Goal: Entertainment & Leisure: Consume media (video, audio)

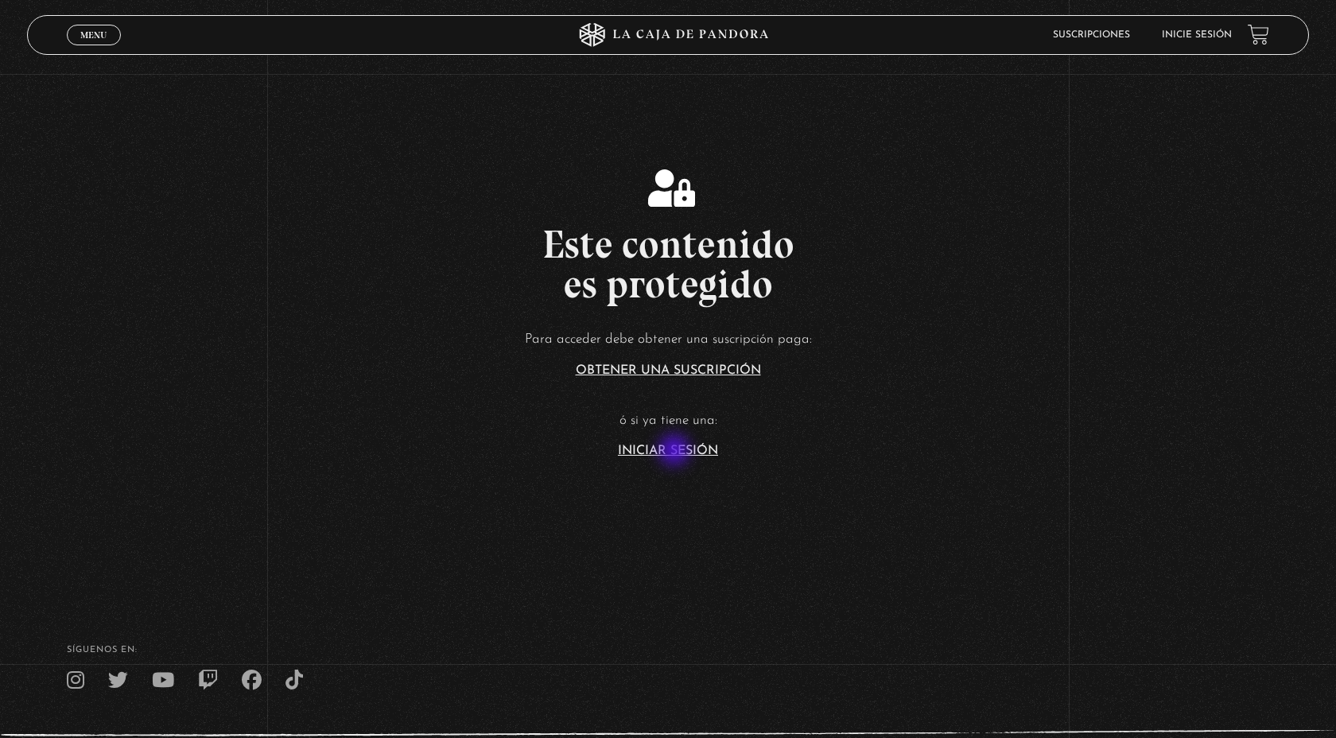
click at [676, 452] on link "Iniciar Sesión" at bounding box center [668, 450] width 100 height 13
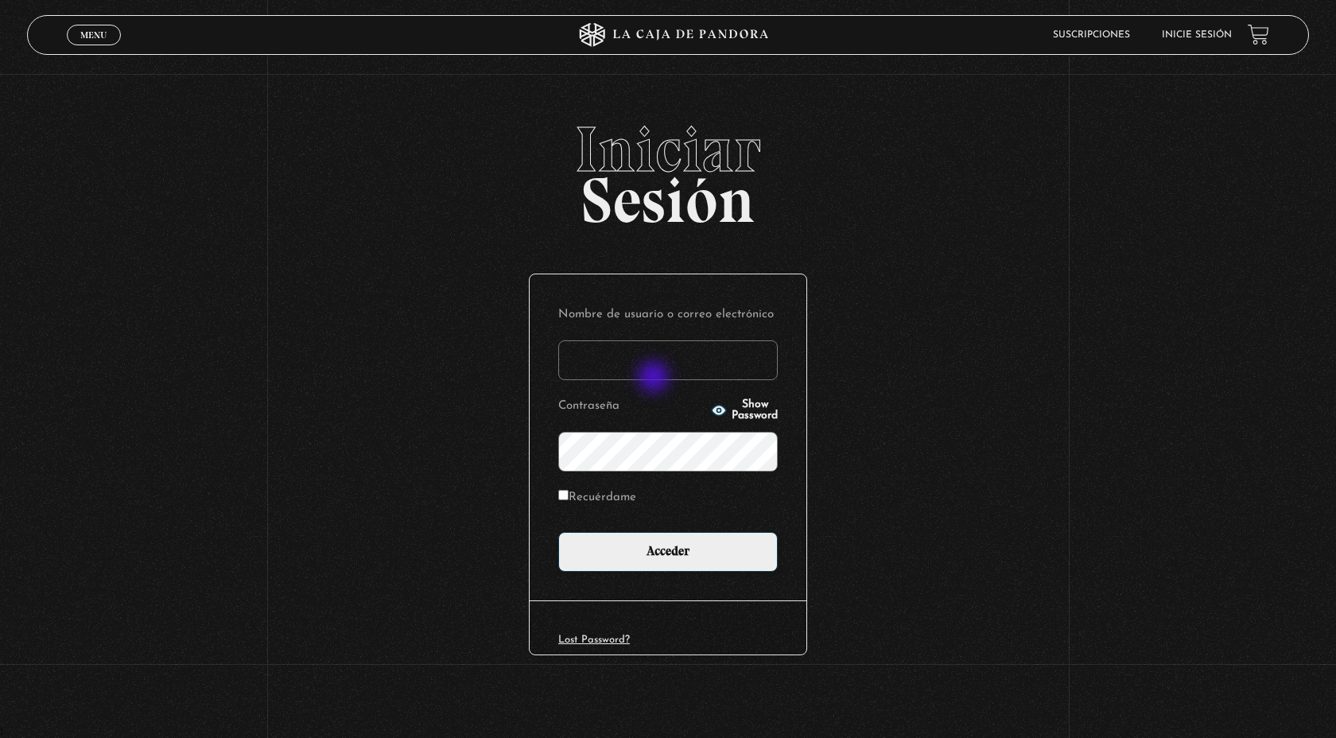
click at [655, 374] on input "Nombre de usuario o correo electrónico" at bounding box center [667, 360] width 219 height 40
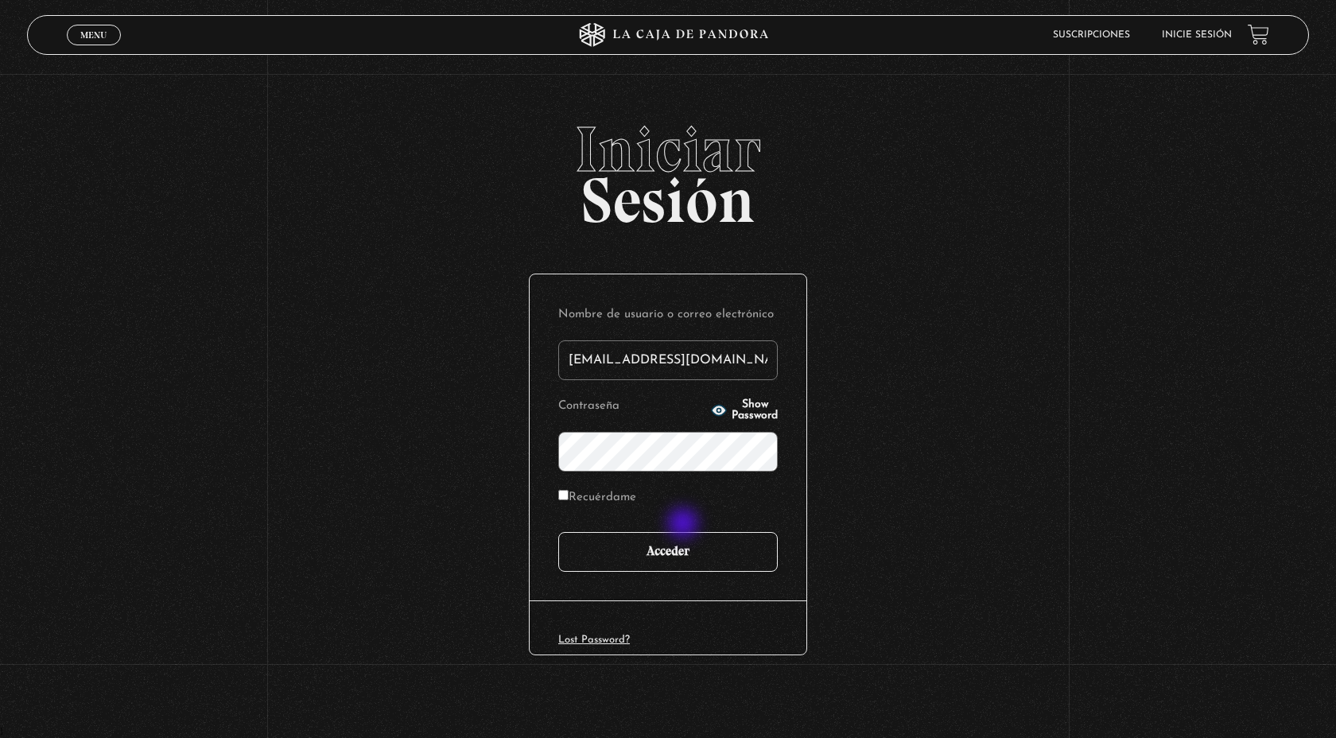
type input "maricruzalvarez@gmail.com"
click at [680, 542] on input "Acceder" at bounding box center [667, 552] width 219 height 40
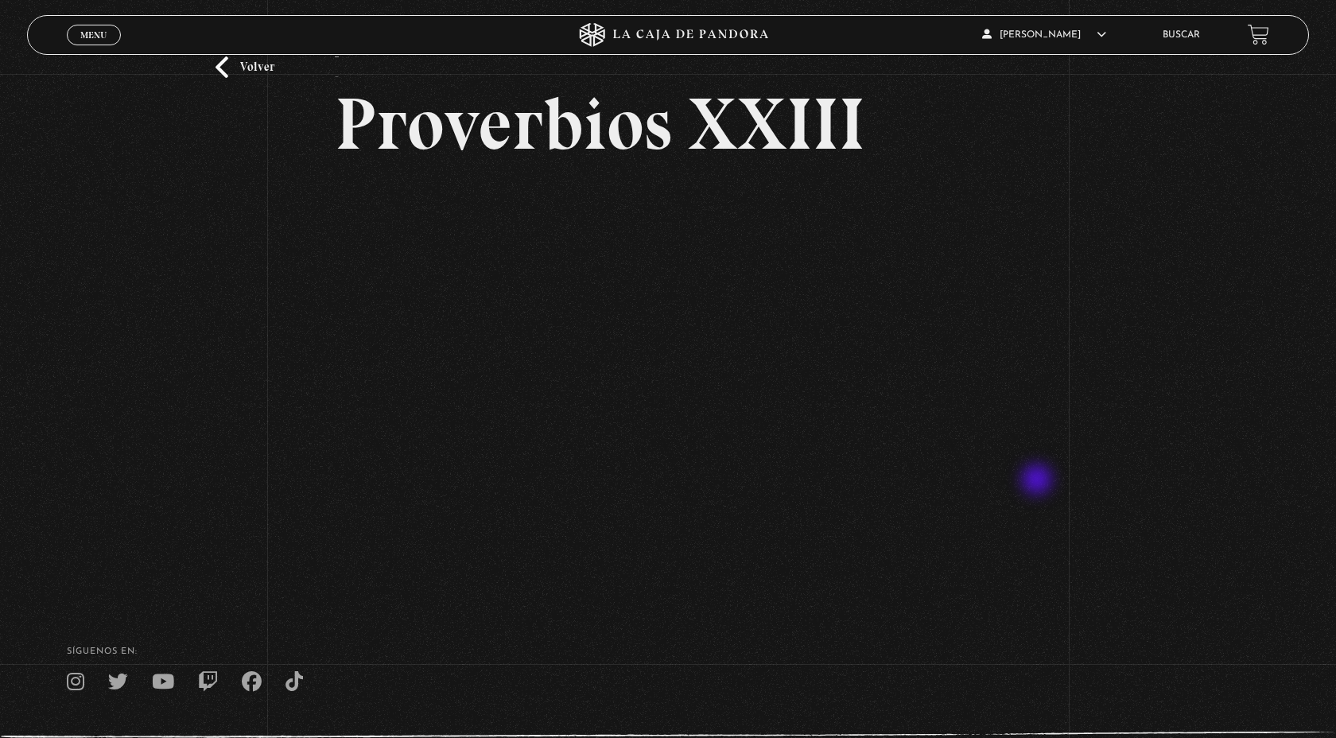
scroll to position [95, 0]
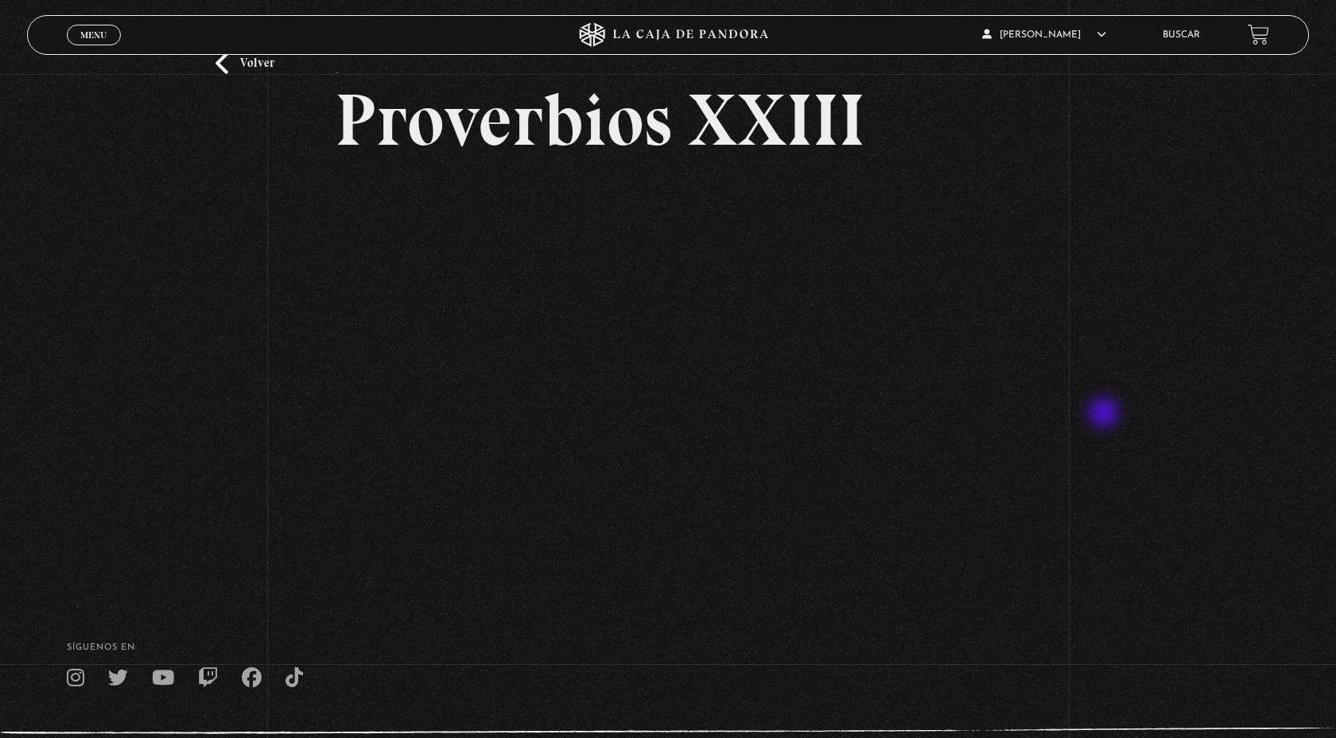
click at [1105, 414] on div "Volver - Proverbios XXIII" at bounding box center [668, 283] width 1336 height 609
click at [99, 46] on div "Menu Cerrar" at bounding box center [267, 35] width 401 height 38
click at [95, 36] on span "Menu" at bounding box center [93, 35] width 26 height 10
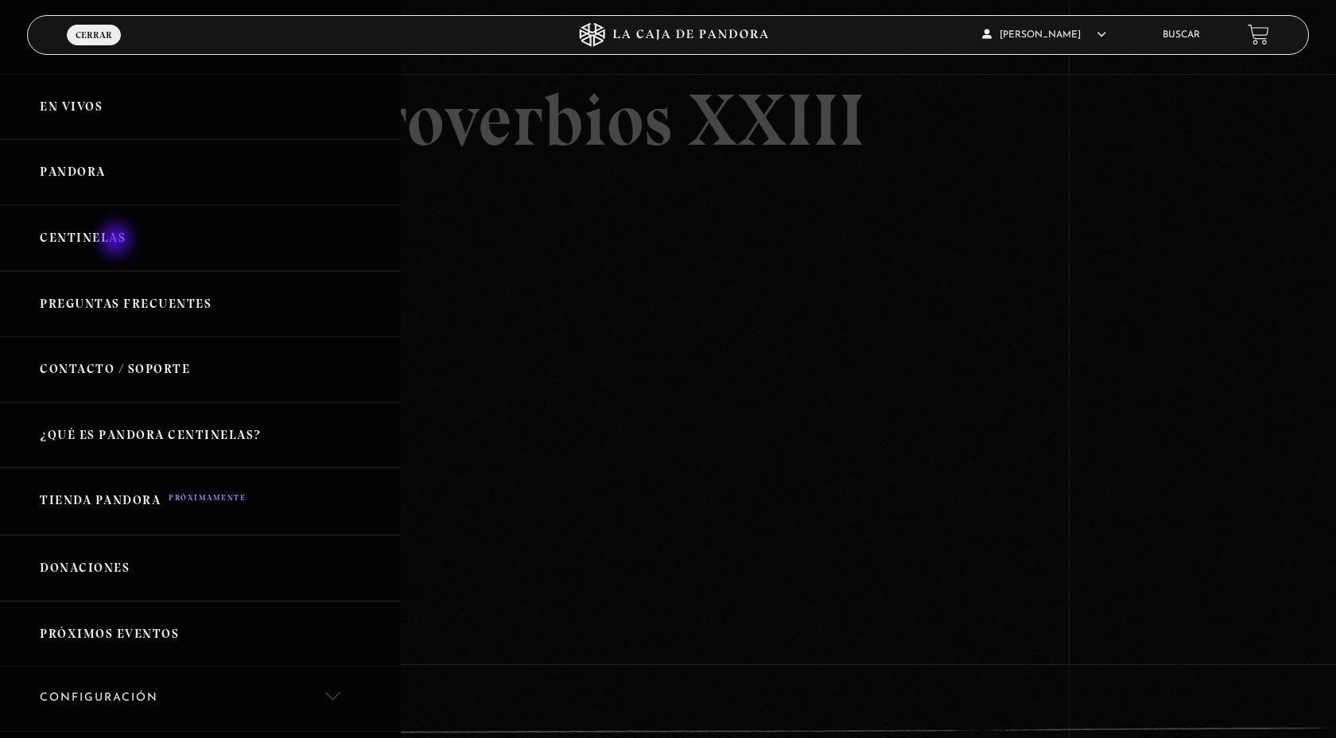
click at [111, 235] on link "Centinelas" at bounding box center [200, 238] width 401 height 66
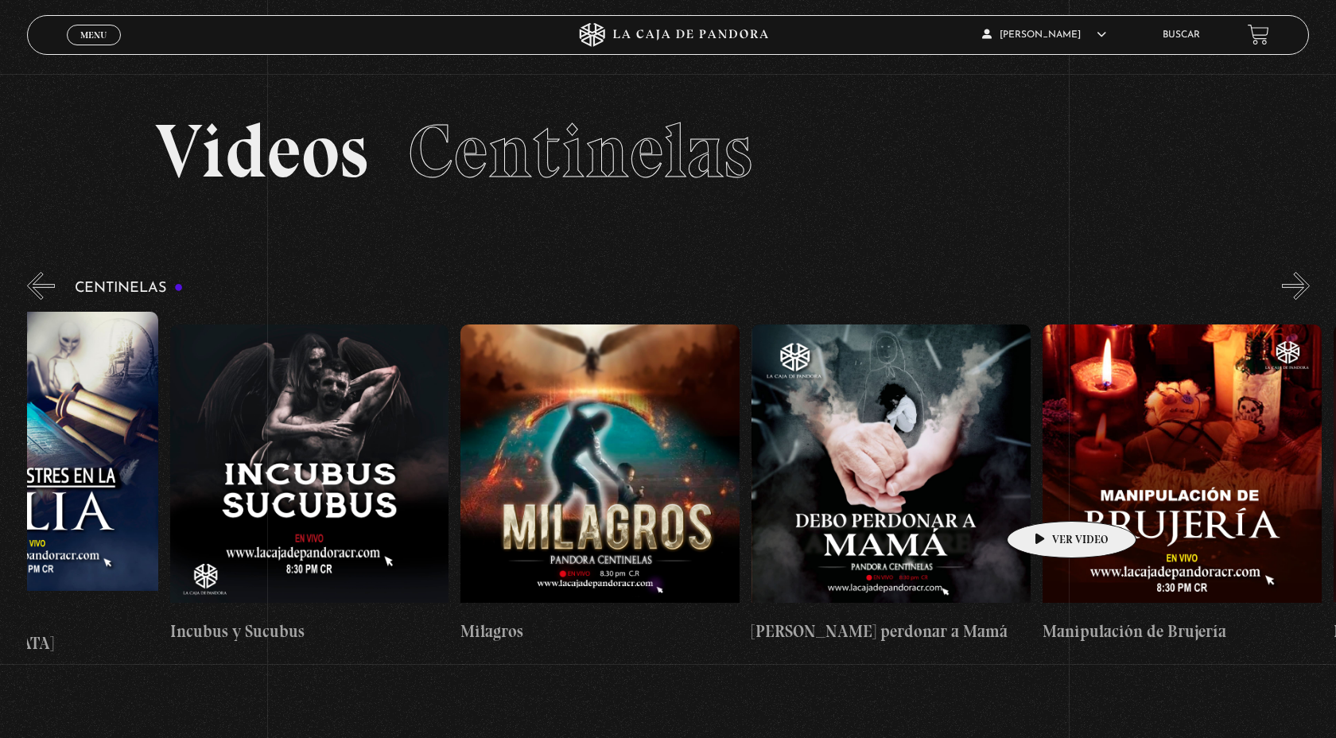
scroll to position [0, 9166]
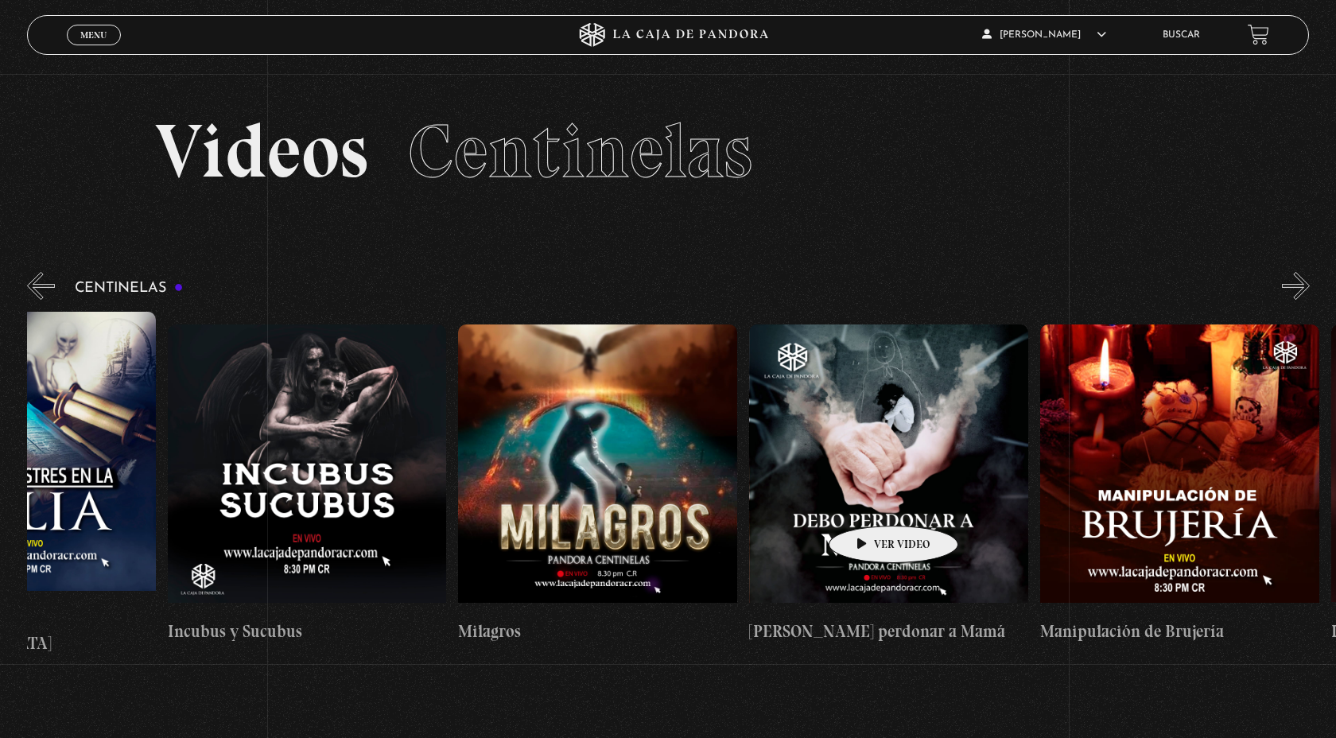
click at [868, 502] on figure at bounding box center [888, 467] width 279 height 286
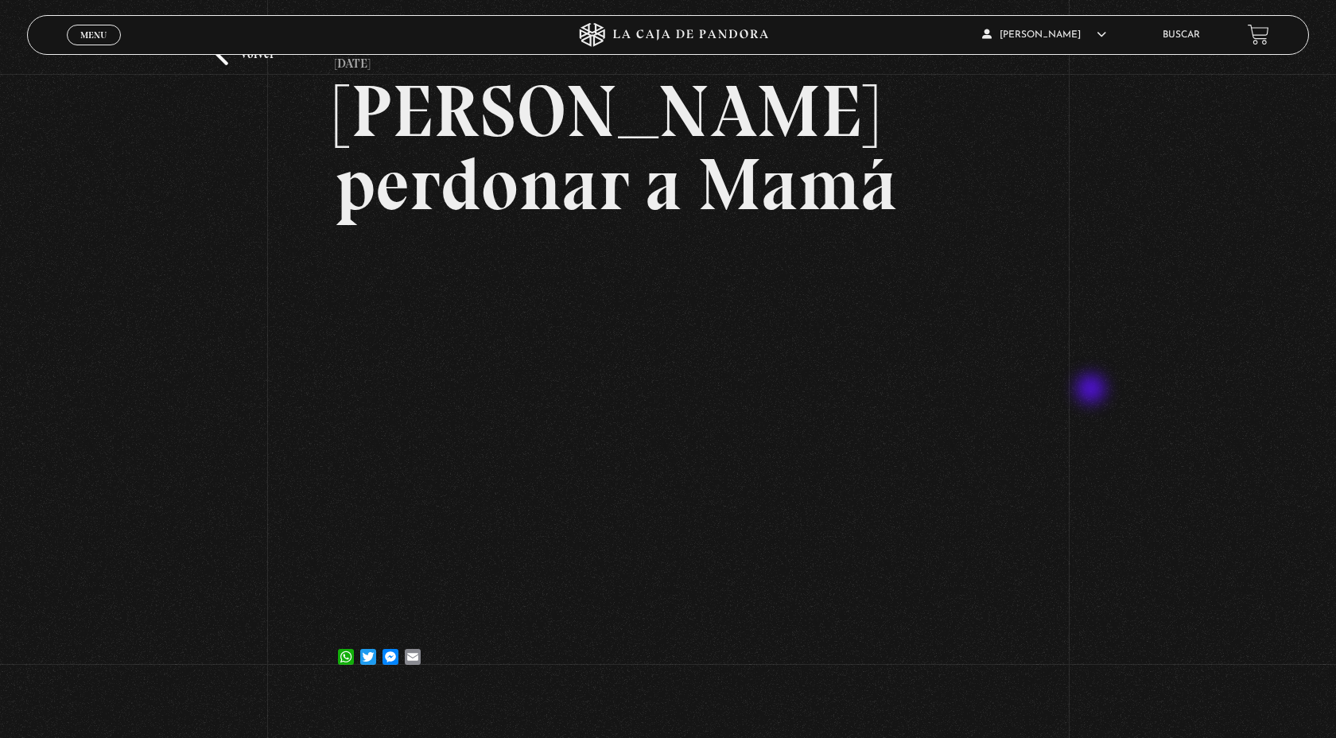
scroll to position [103, 0]
